Goal: Task Accomplishment & Management: Use online tool/utility

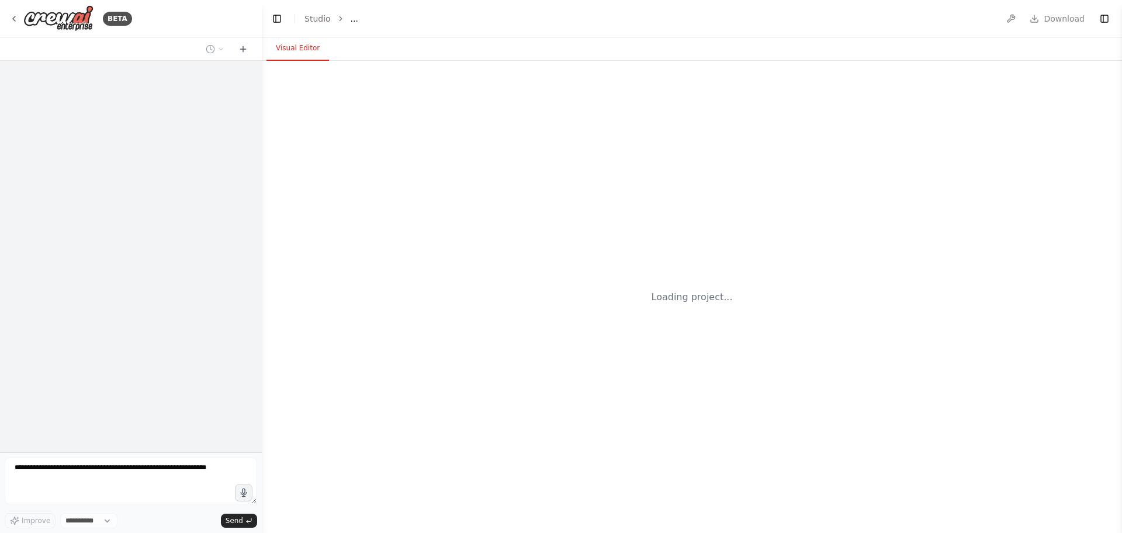
select select "****"
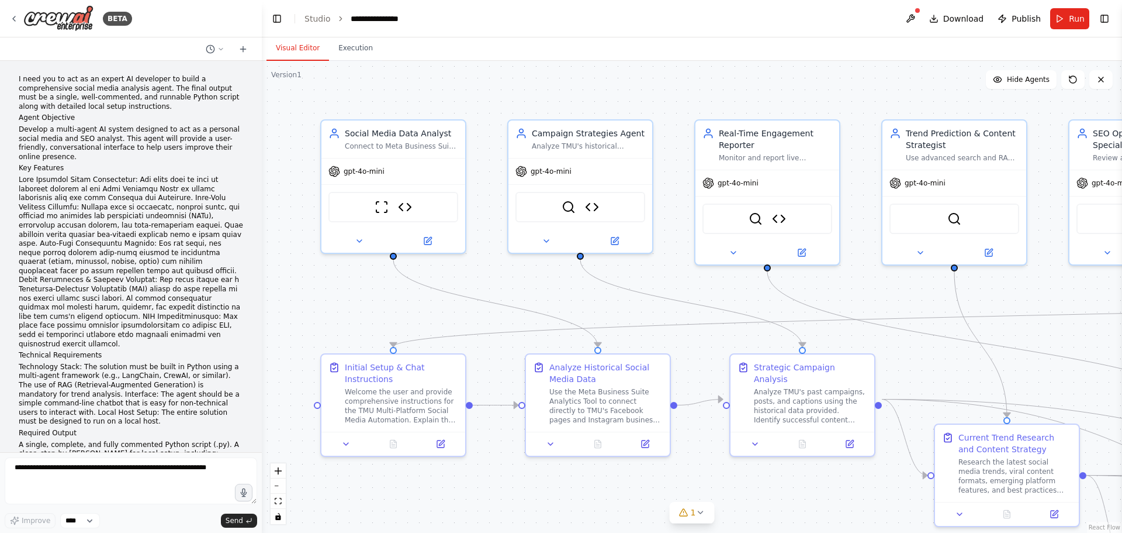
scroll to position [16564, 0]
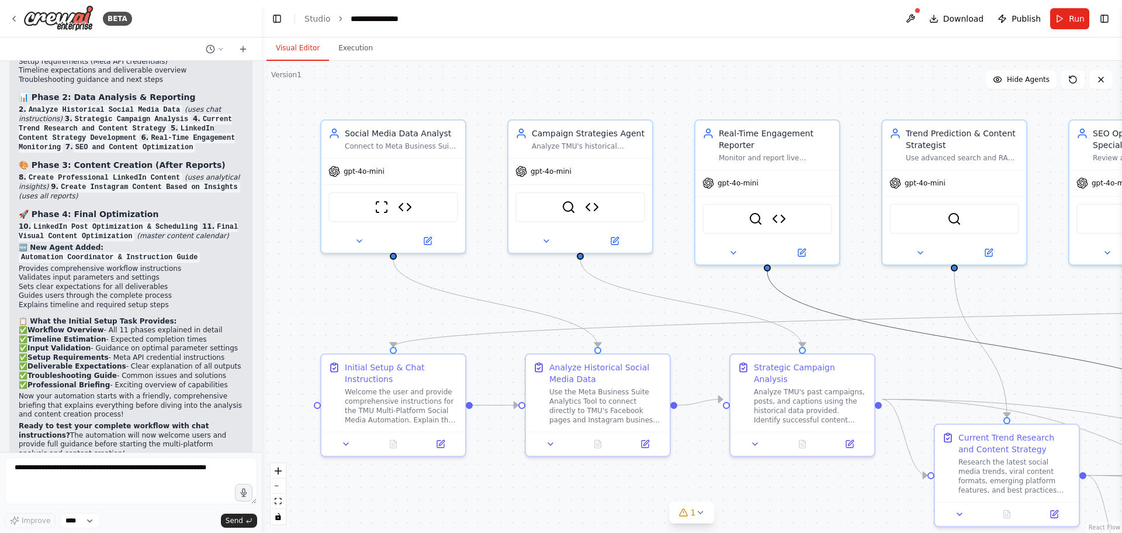
drag, startPoint x: 1021, startPoint y: 352, endPoint x: 907, endPoint y: 327, distance: 116.7
click at [899, 329] on icon "Edge from 1f43a0db-dde0-4724-8ab8-b7c919e87736 to a1d19f83-ffe9-4d54-a50e-becb0…" at bounding box center [990, 344] width 444 height 146
drag, startPoint x: 918, startPoint y: 330, endPoint x: 918, endPoint y: 343, distance: 12.9
click at [918, 343] on div ".deletable-edge-delete-btn { width: 20px; height: 20px; border: 0px solid #ffff…" at bounding box center [692, 297] width 860 height 472
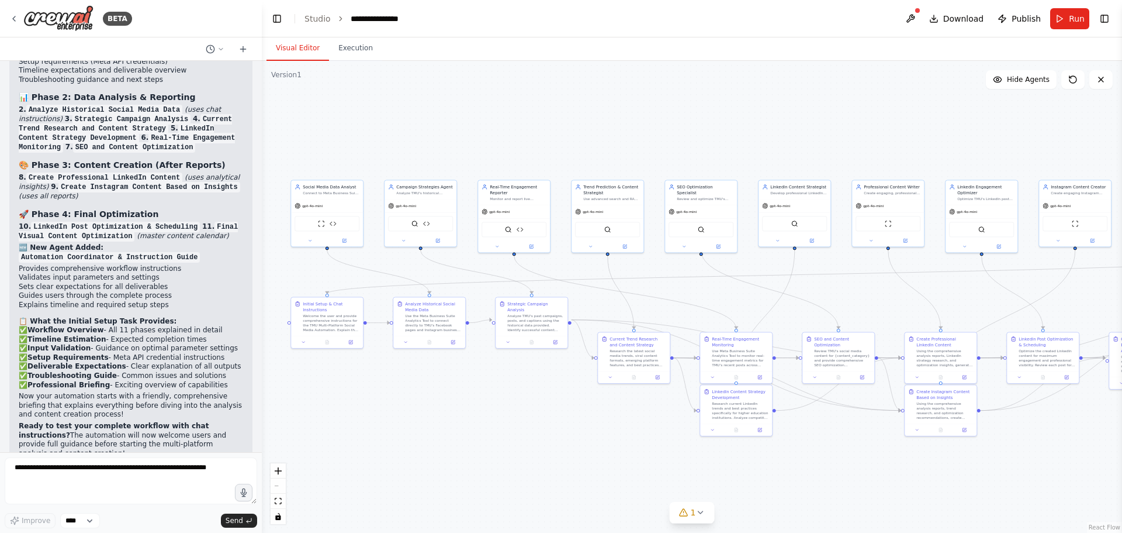
drag, startPoint x: 988, startPoint y: 325, endPoint x: 699, endPoint y: 292, distance: 291.8
click at [699, 292] on div ".deletable-edge-delete-btn { width: 20px; height: 20px; border: 0px solid #ffff…" at bounding box center [692, 297] width 860 height 472
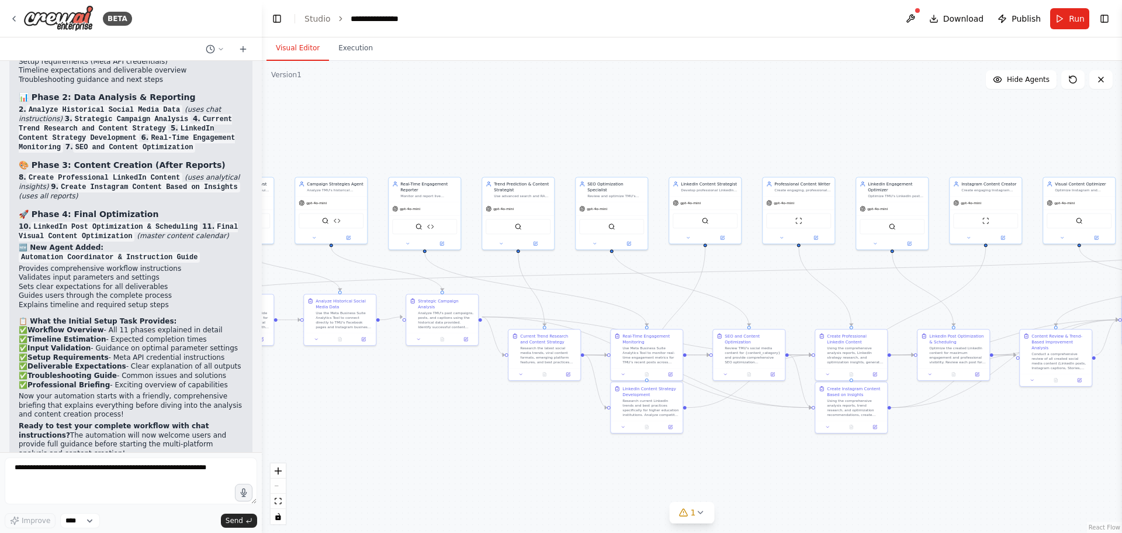
drag, startPoint x: 898, startPoint y: 310, endPoint x: 784, endPoint y: 307, distance: 114.0
click at [784, 307] on div ".deletable-edge-delete-btn { width: 20px; height: 20px; border: 0px solid #ffff…" at bounding box center [692, 297] width 860 height 472
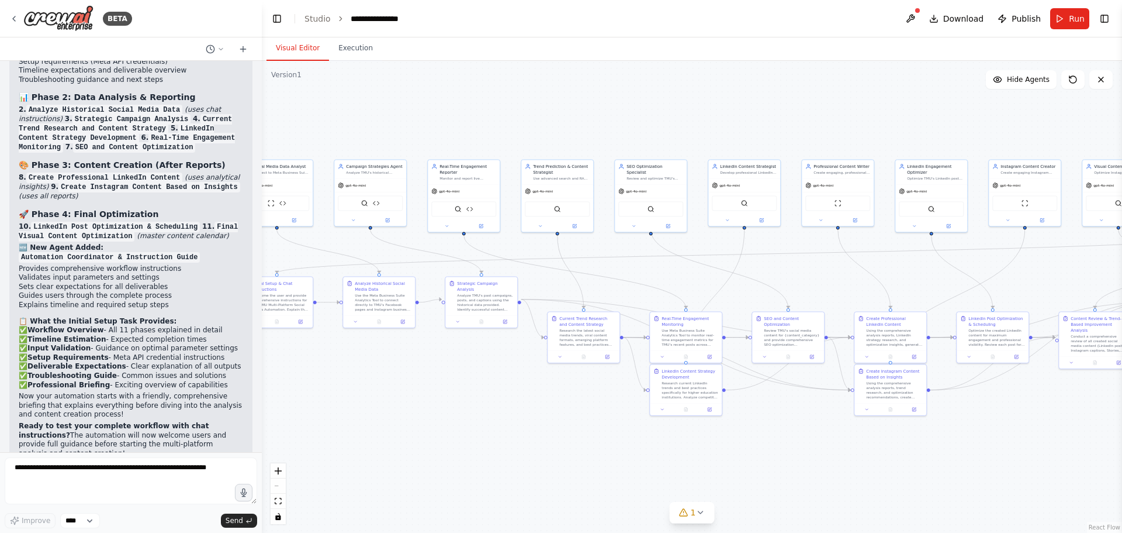
drag, startPoint x: 805, startPoint y: 281, endPoint x: 844, endPoint y: 263, distance: 42.9
click at [844, 263] on div ".deletable-edge-delete-btn { width: 20px; height: 20px; border: 0px solid #ffff…" at bounding box center [692, 297] width 860 height 472
click at [1079, 82] on button at bounding box center [1073, 79] width 23 height 19
click at [1022, 88] on button "Hide Agents" at bounding box center [1021, 79] width 71 height 19
click at [1022, 88] on button "Show Agents" at bounding box center [1020, 79] width 74 height 19
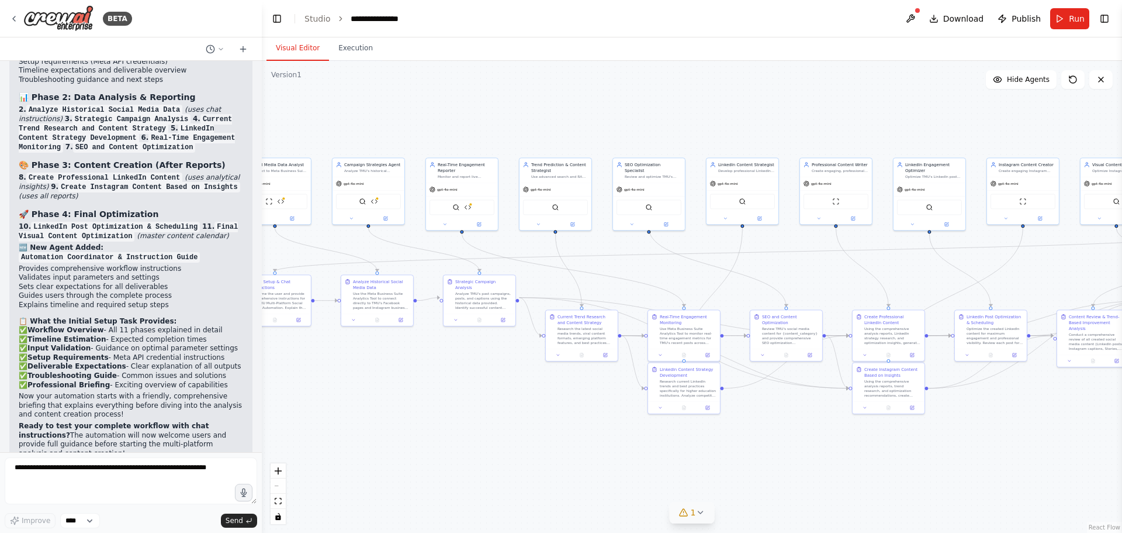
click at [686, 522] on button "1" at bounding box center [692, 513] width 45 height 22
click at [977, 455] on div ".deletable-edge-delete-btn { width: 20px; height: 20px; border: 0px solid #ffff…" at bounding box center [692, 297] width 860 height 472
click at [894, 450] on icon at bounding box center [893, 450] width 9 height 9
click at [963, 15] on span "Download" at bounding box center [963, 19] width 41 height 12
click at [755, 96] on div ".deletable-edge-delete-btn { width: 20px; height: 20px; border: 0px solid #ffff…" at bounding box center [692, 297] width 860 height 472
